Goal: Information Seeking & Learning: Stay updated

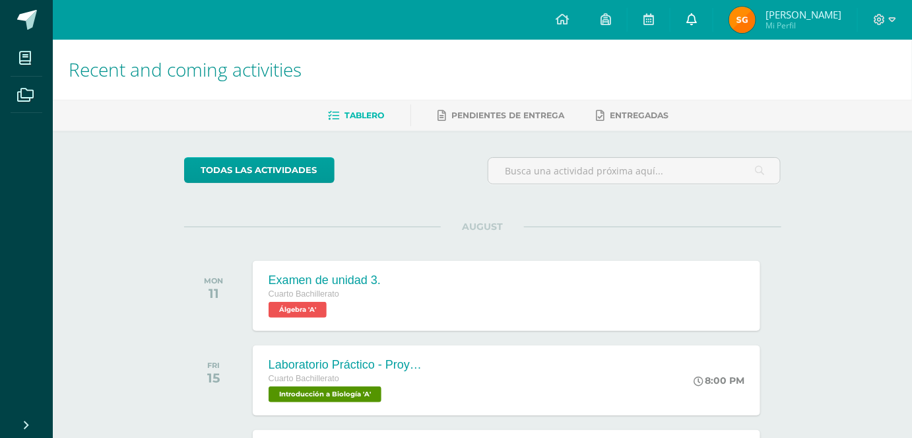
click at [713, 26] on link at bounding box center [692, 20] width 42 height 40
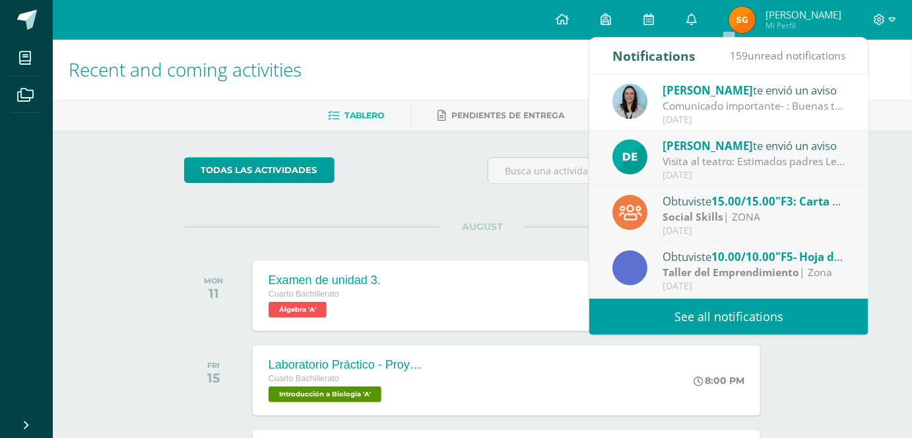
click at [739, 316] on link "See all notifications" at bounding box center [728, 316] width 279 height 36
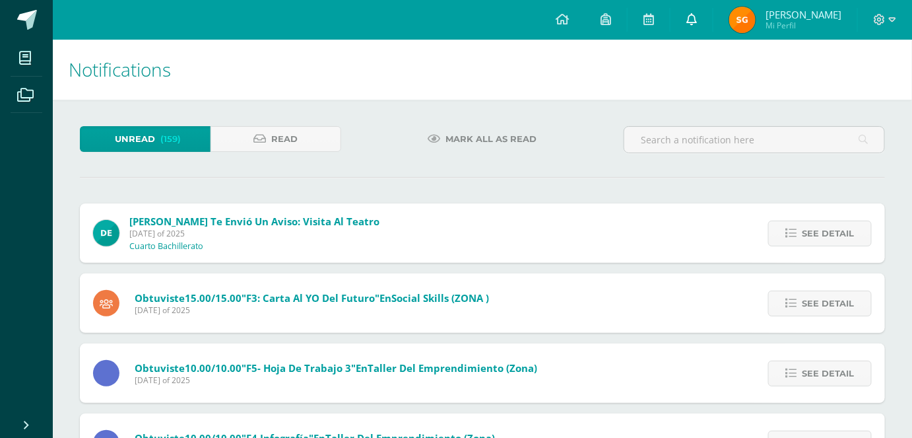
click at [713, 23] on link at bounding box center [692, 20] width 42 height 40
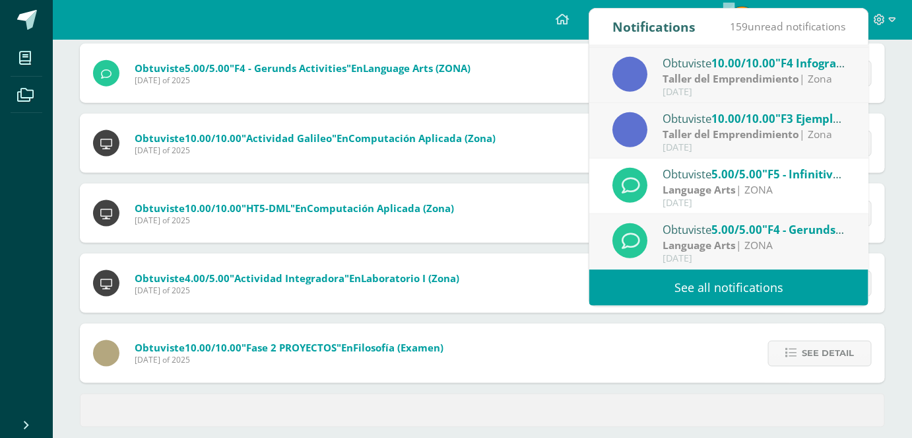
scroll to position [526, 0]
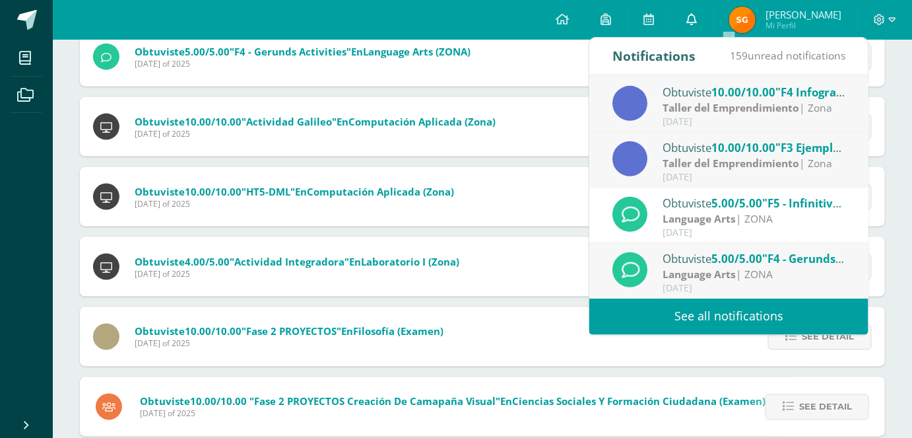
click at [697, 23] on icon at bounding box center [691, 19] width 11 height 12
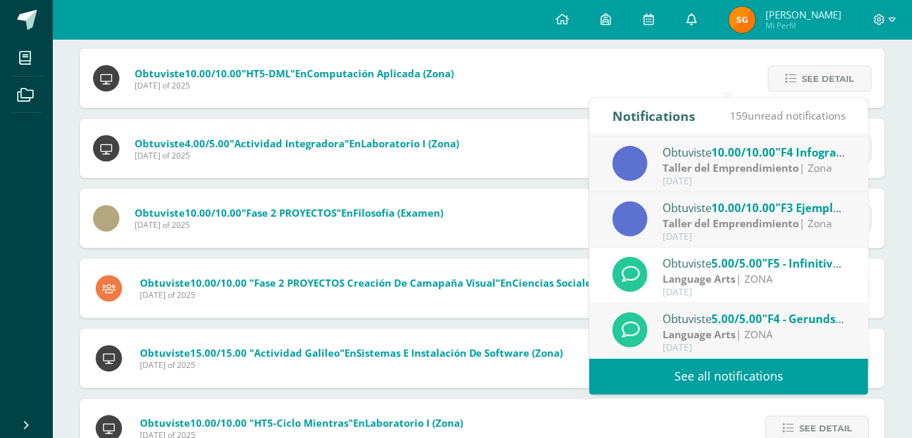
scroll to position [586, 0]
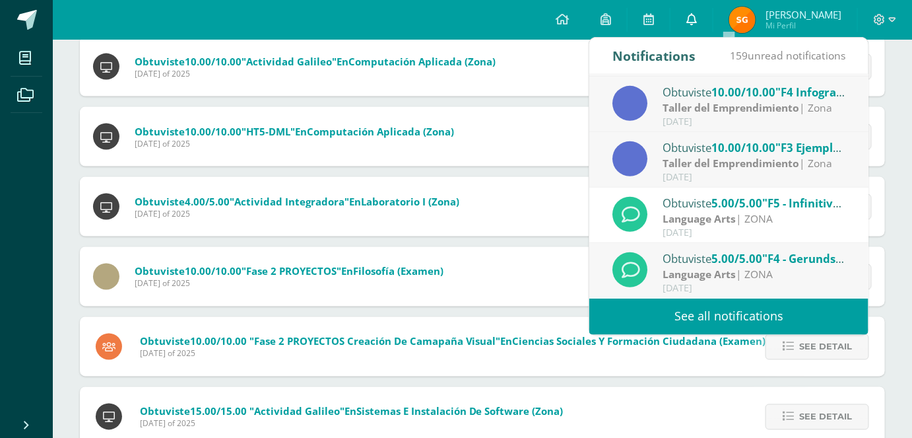
click at [697, 22] on icon at bounding box center [691, 19] width 11 height 12
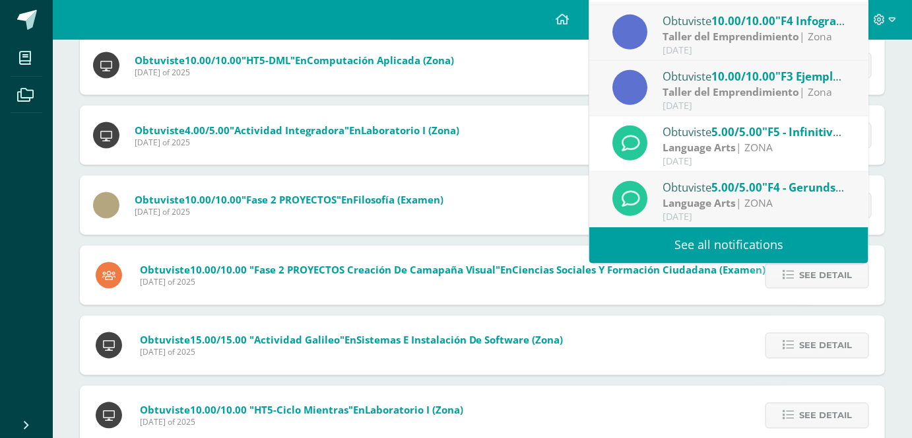
scroll to position [766, 0]
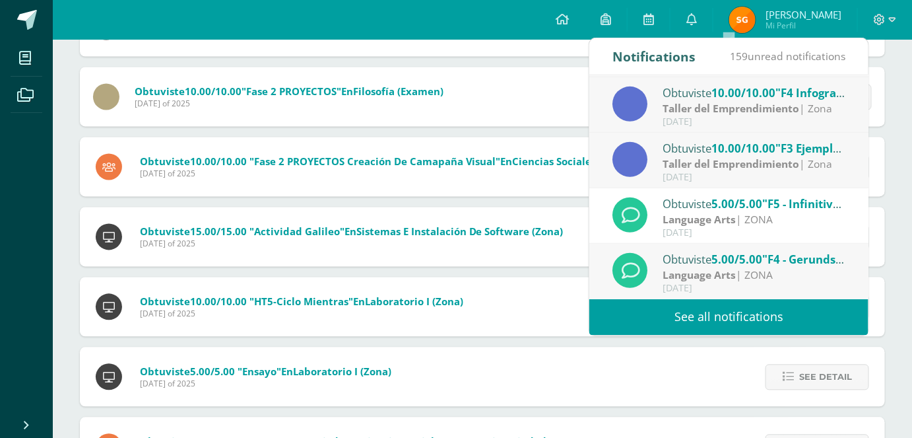
click at [687, 318] on link "See all notifications" at bounding box center [728, 317] width 279 height 36
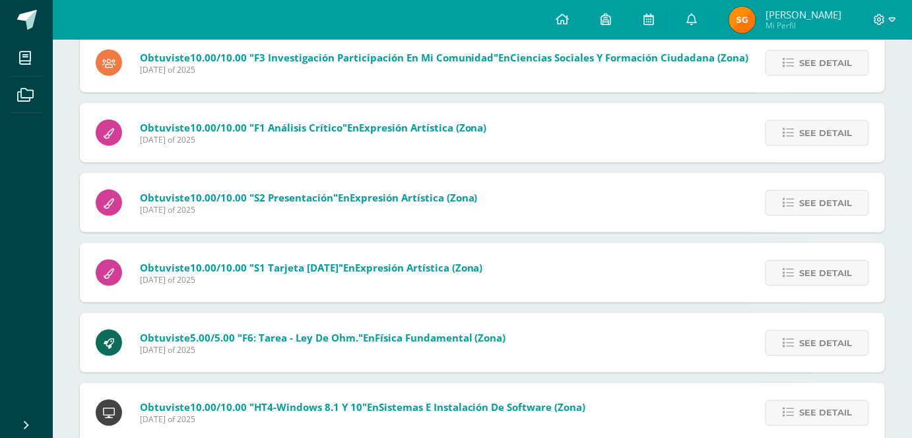
scroll to position [2084, 0]
